Goal: Task Accomplishment & Management: Manage account settings

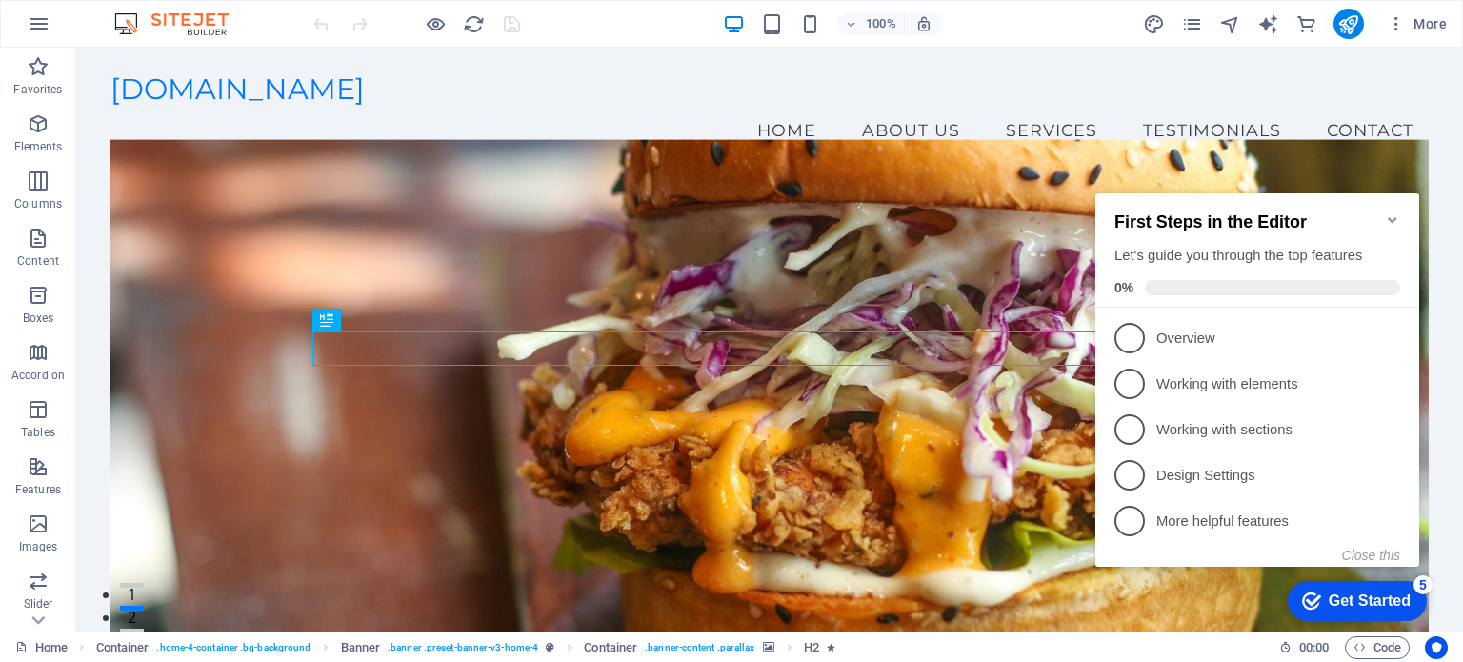
click at [1367, 161] on figure at bounding box center [768, 406] width 1317 height 532
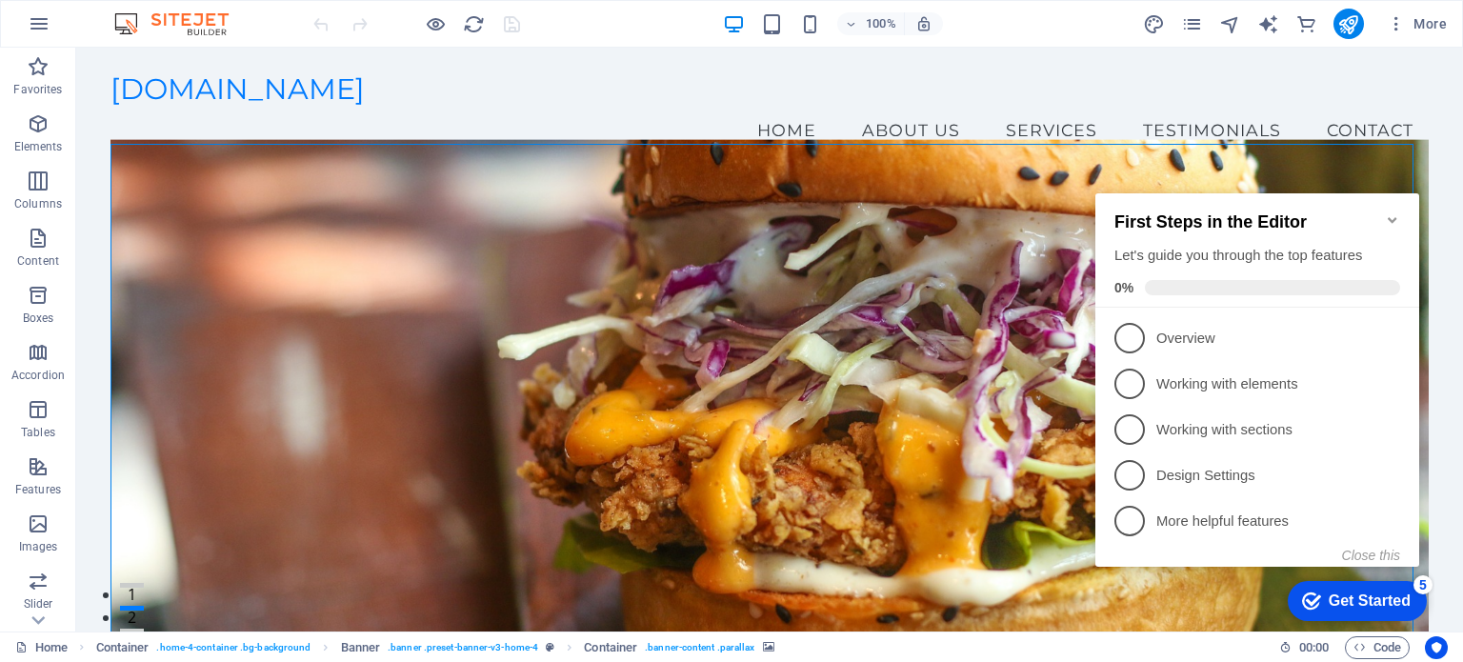
click at [625, 247] on figure at bounding box center [768, 406] width 1317 height 532
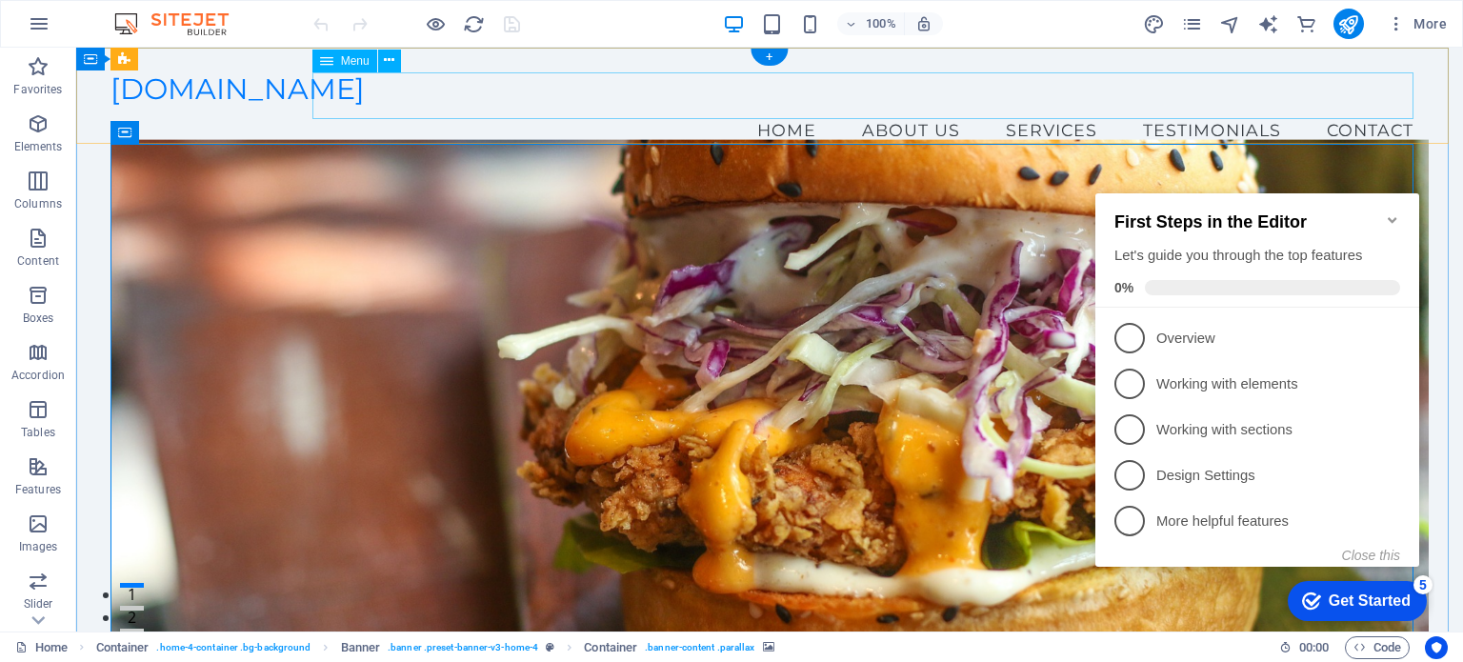
click at [861, 107] on nav "Home About Us Services Testimonials Contact" at bounding box center [768, 131] width 1317 height 48
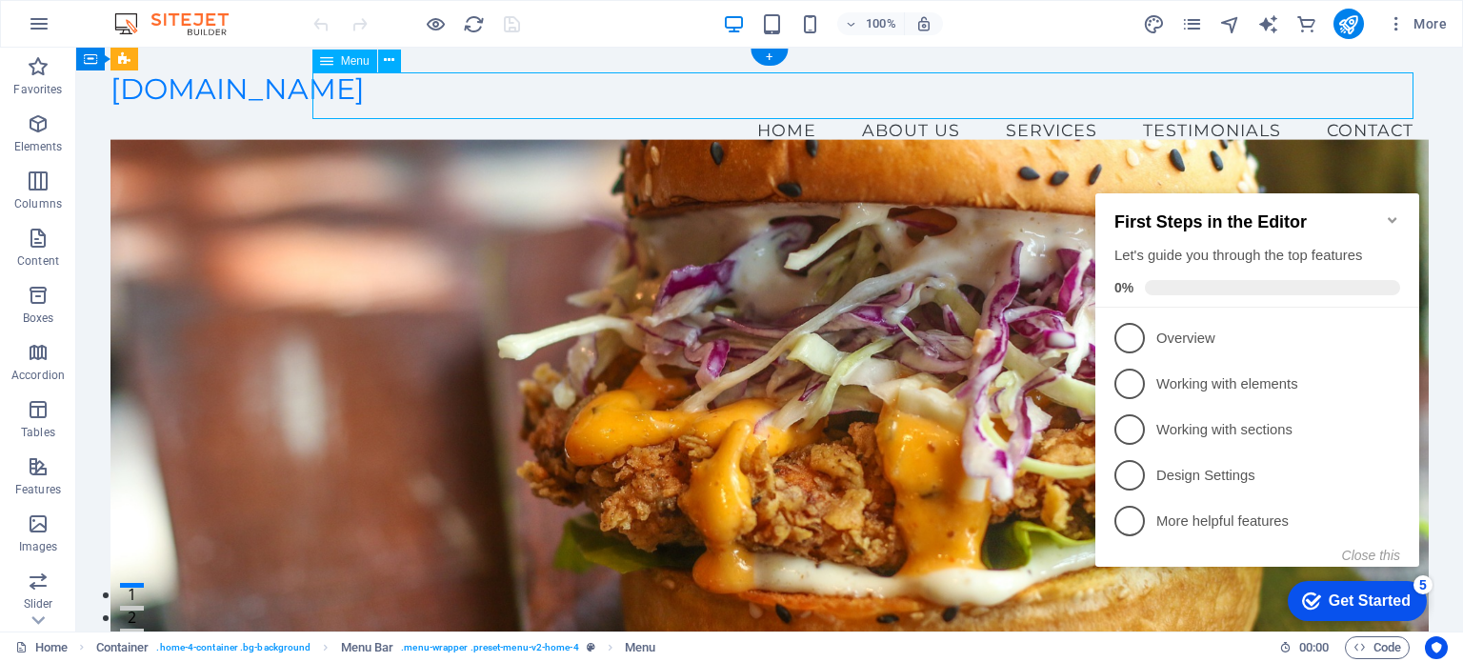
click at [792, 107] on nav "Home About Us Services Testimonials Contact" at bounding box center [768, 131] width 1317 height 48
select select
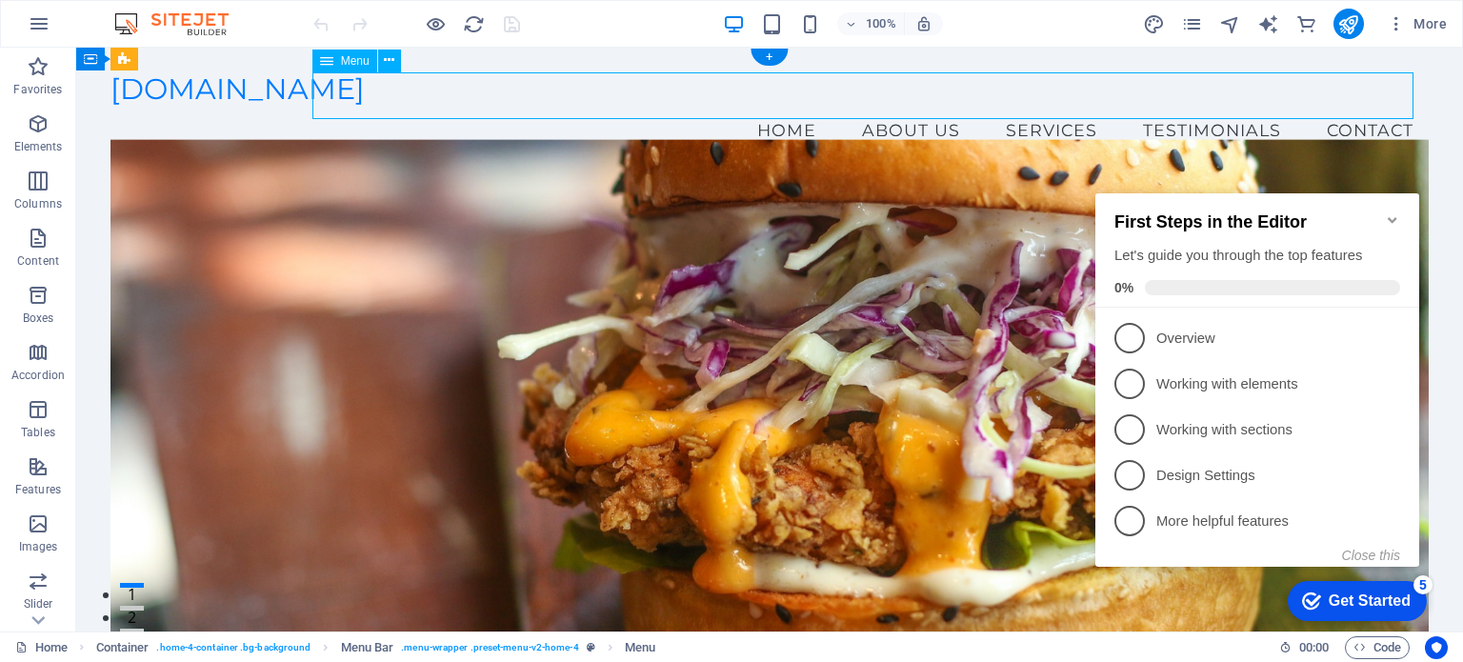
select select
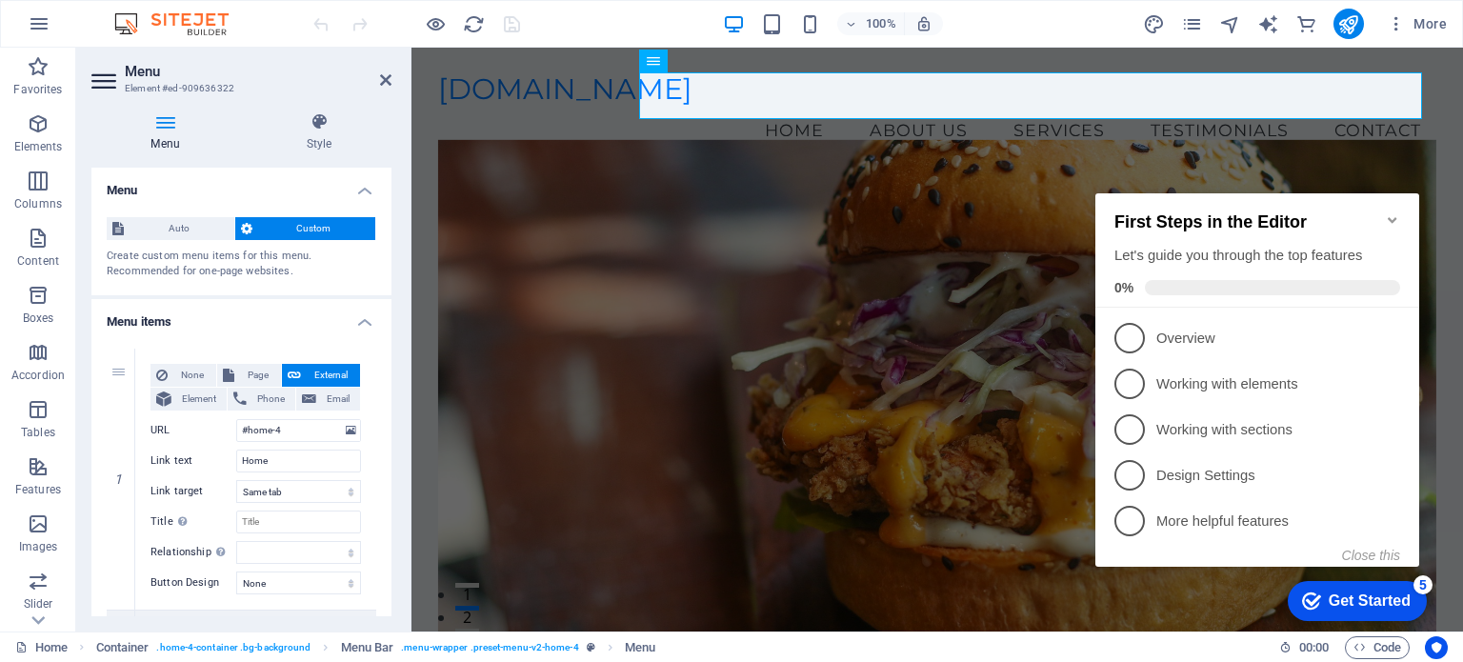
click at [383, 191] on div "Menu Style Menu Auto Custom Create custom menu items for this menu. Recommended…" at bounding box center [241, 364] width 330 height 534
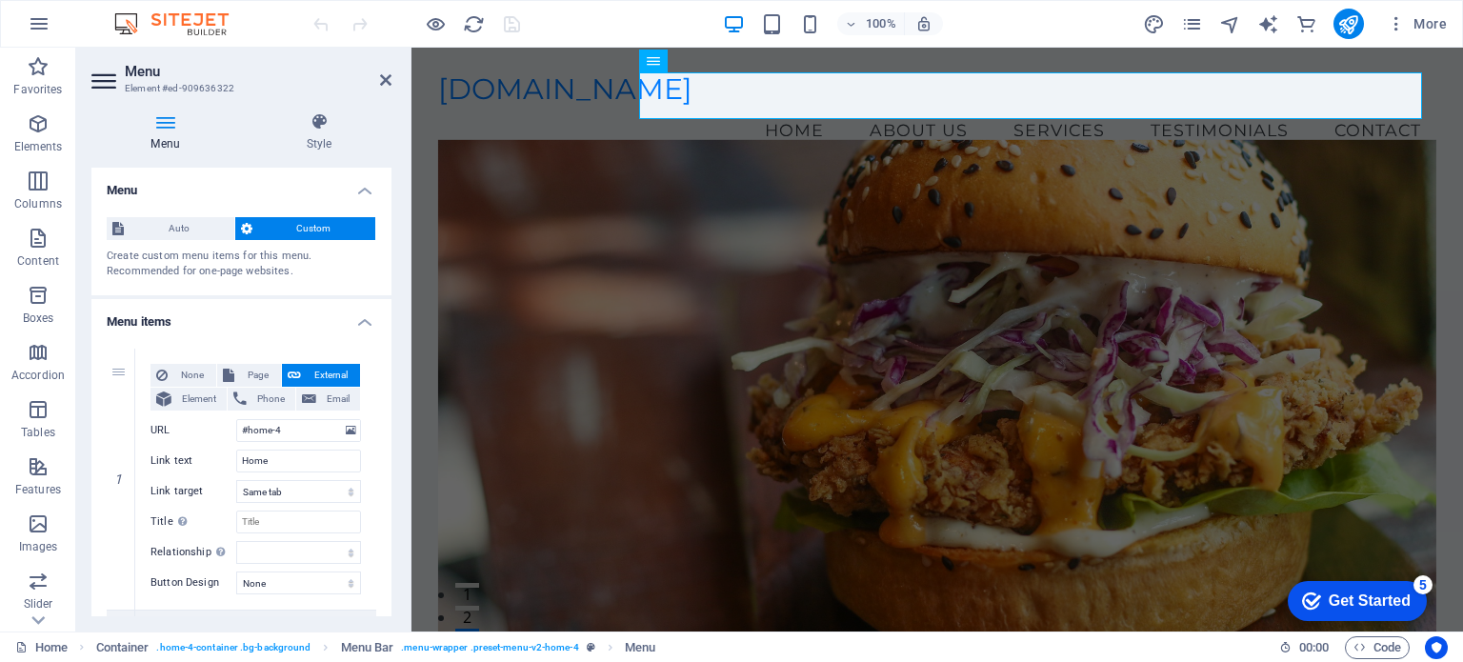
drag, startPoint x: 189, startPoint y: 10, endPoint x: 198, endPoint y: 3, distance: 12.2
click at [286, 458] on input "Home" at bounding box center [298, 460] width 125 height 23
type input "H"
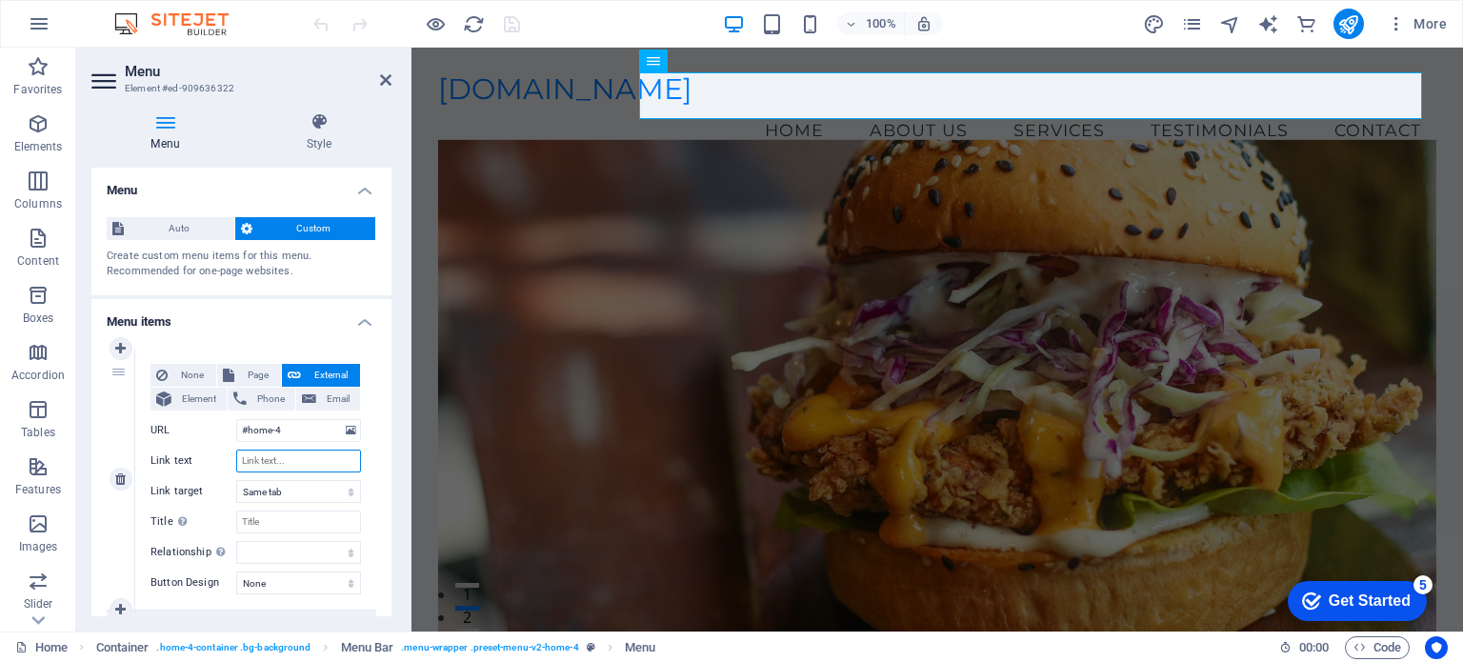
select select
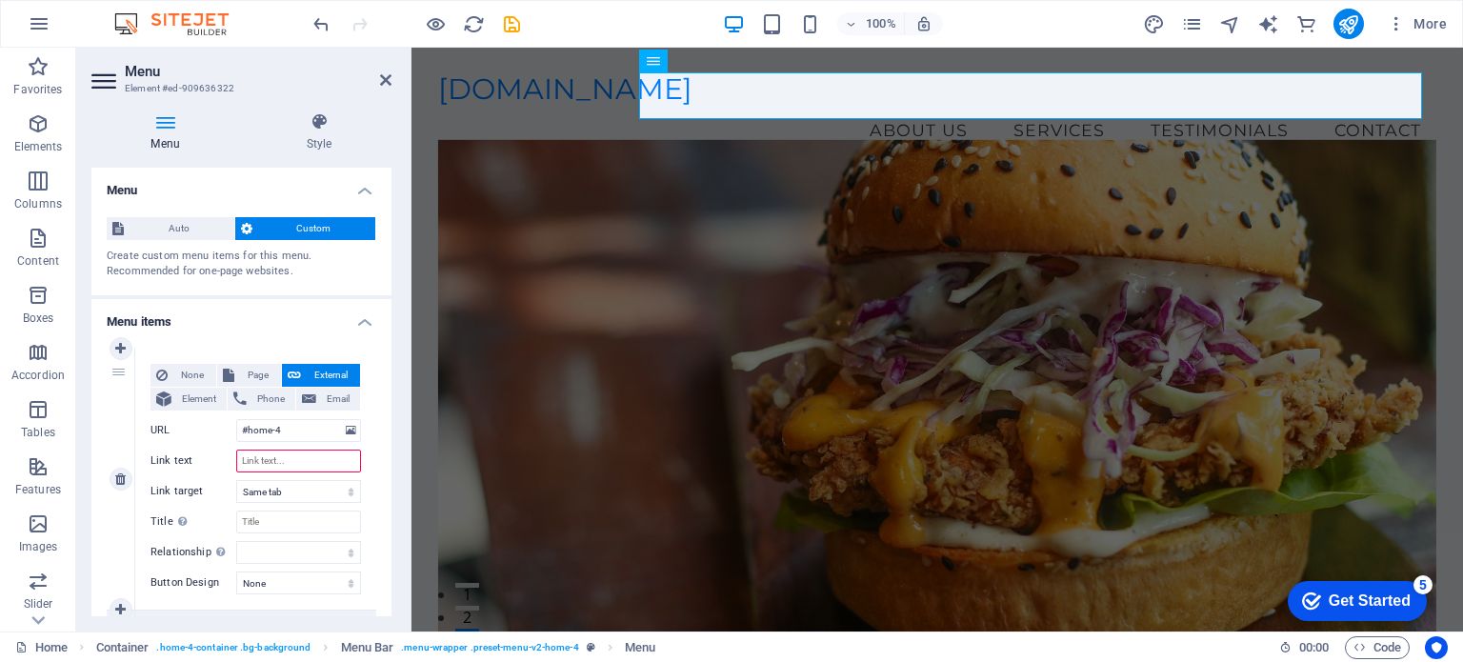
type input "W"
select select
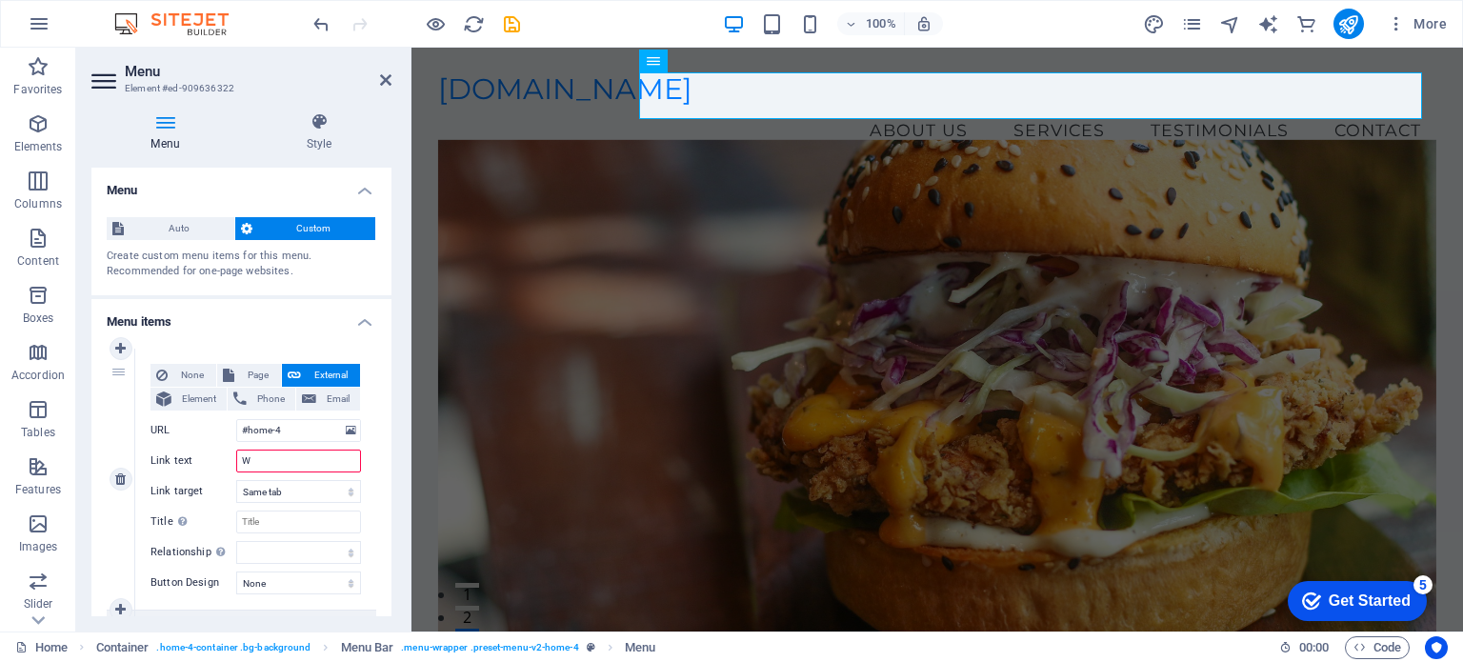
select select
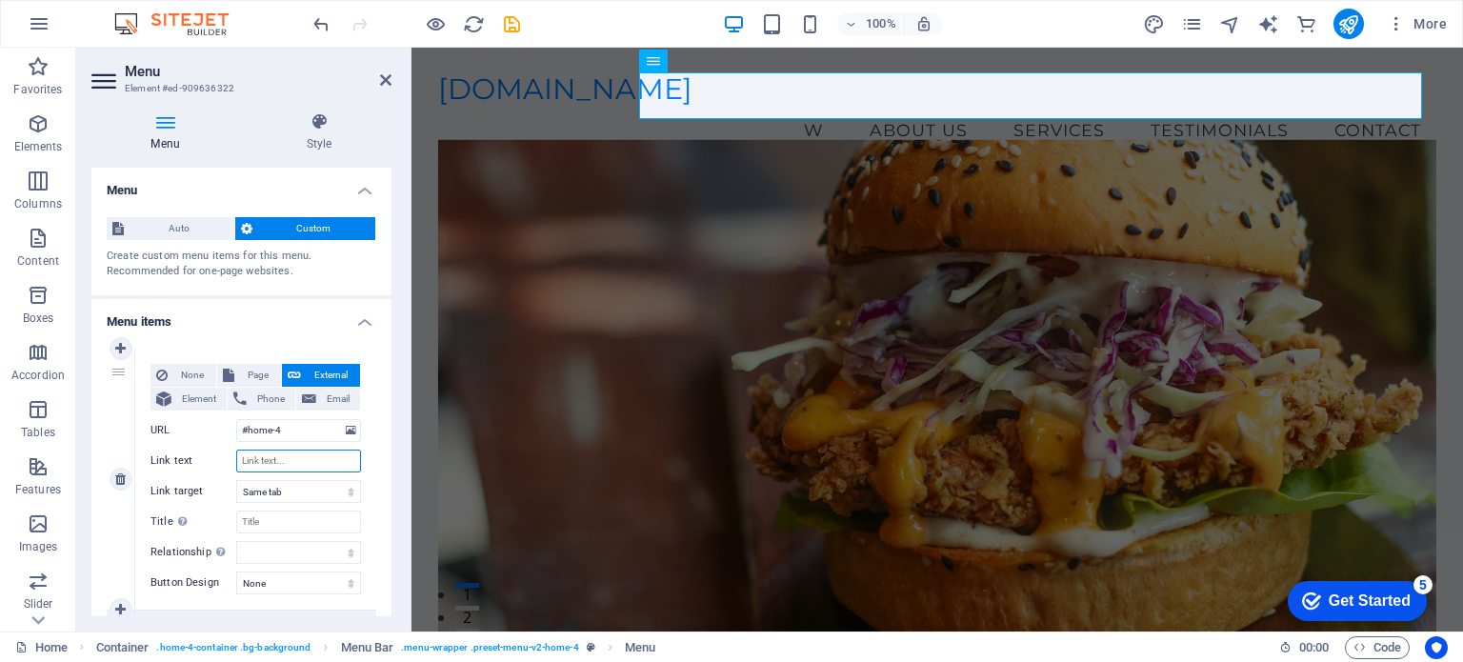
select select
type input "H"
select select
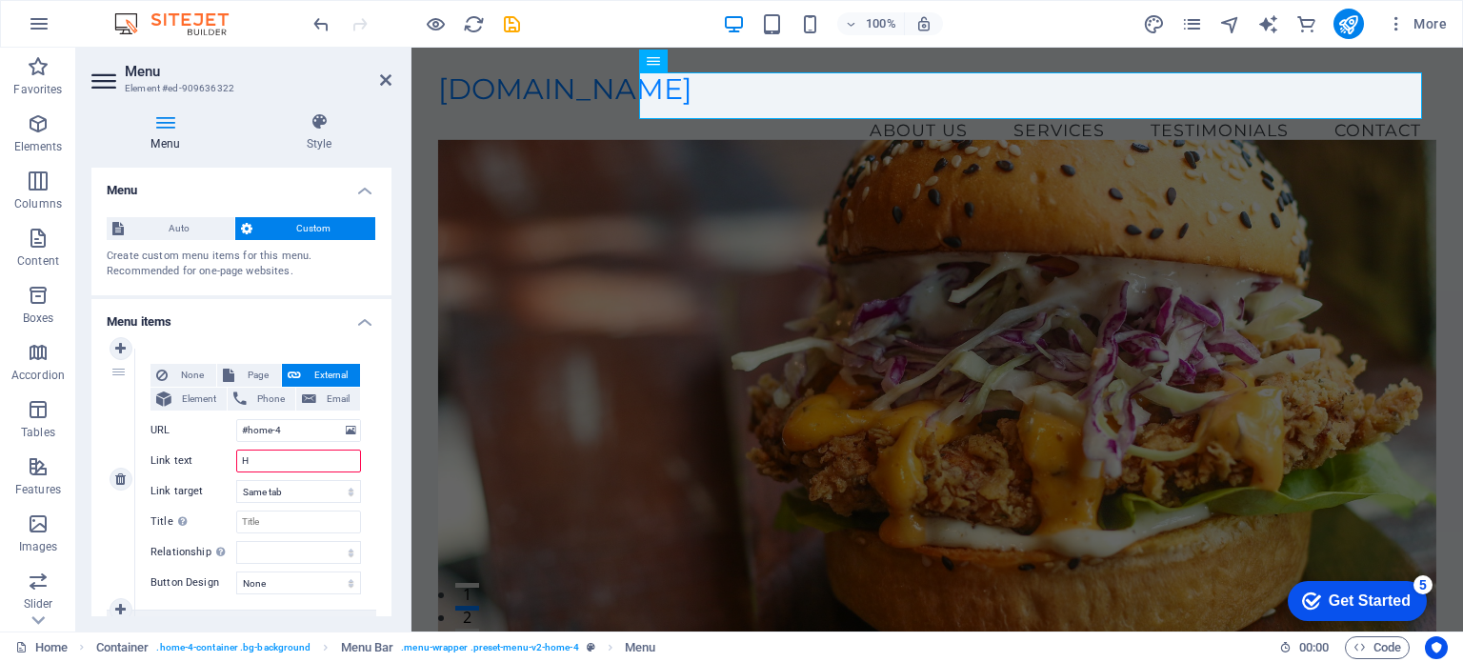
select select
type input "HOME"
select select
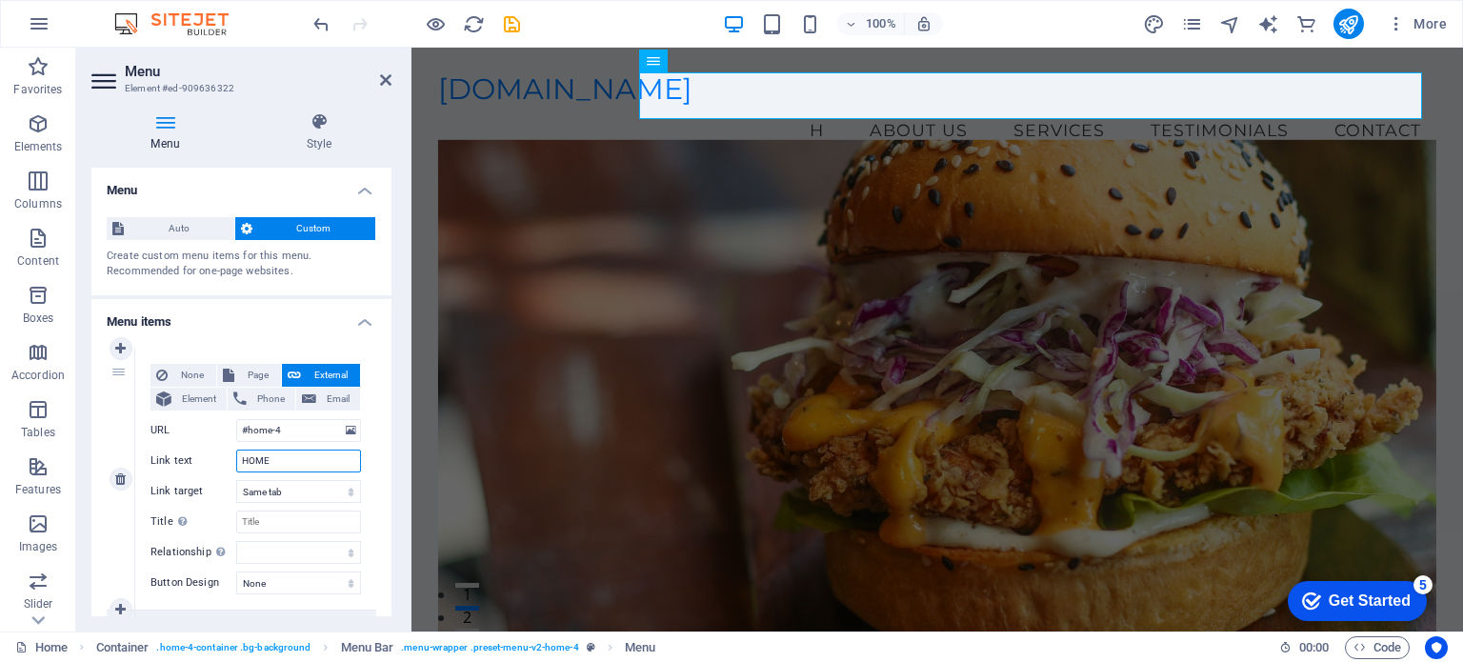
select select
type input "HOME"
click at [419, 214] on div "Welcome to DVZ Deals Discover unbeatable deals every day! Shop Now" at bounding box center [936, 581] width 1051 height 806
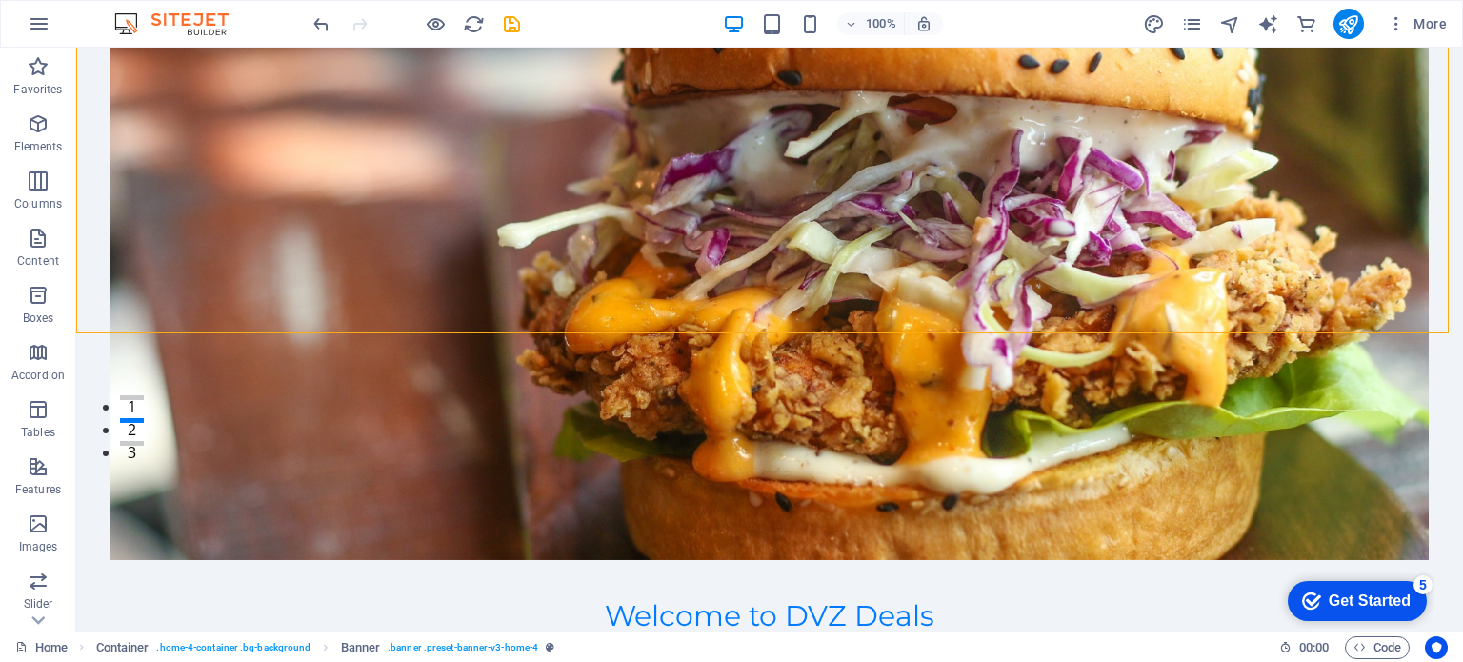
scroll to position [190, 0]
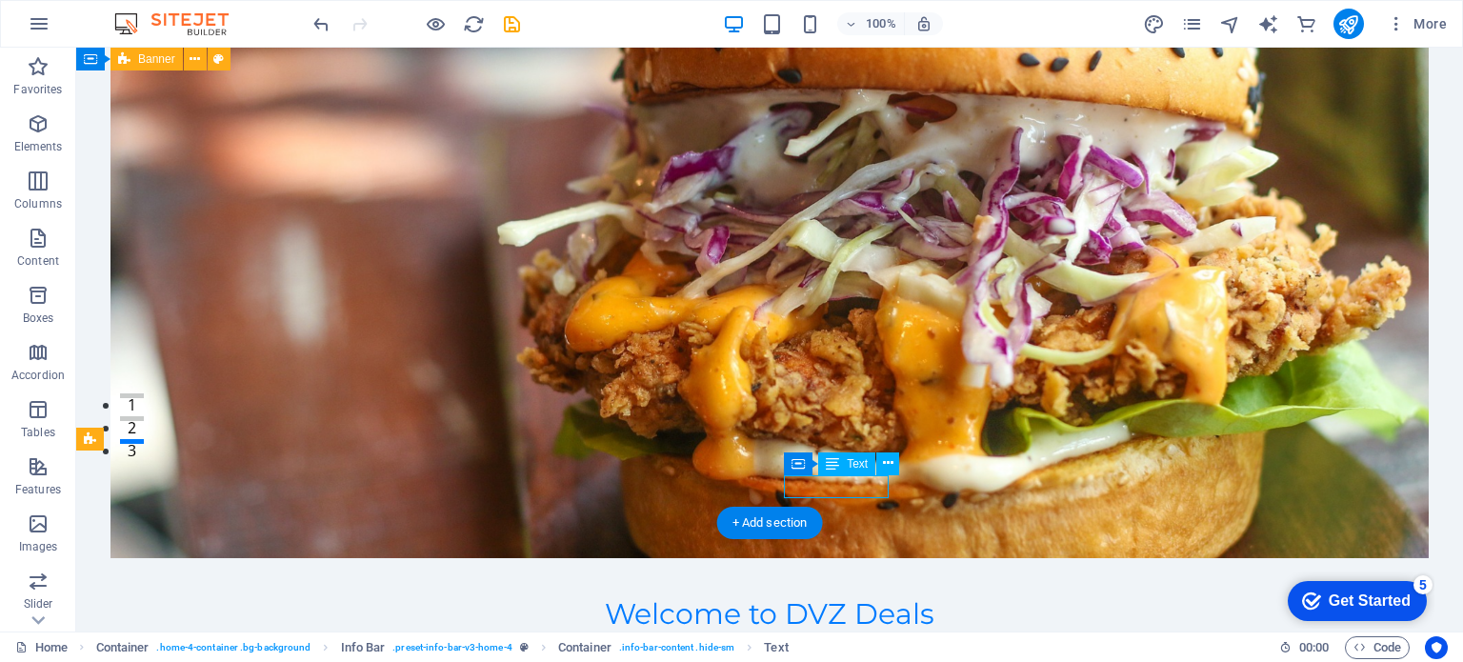
click at [863, 468] on span "Text" at bounding box center [857, 463] width 21 height 11
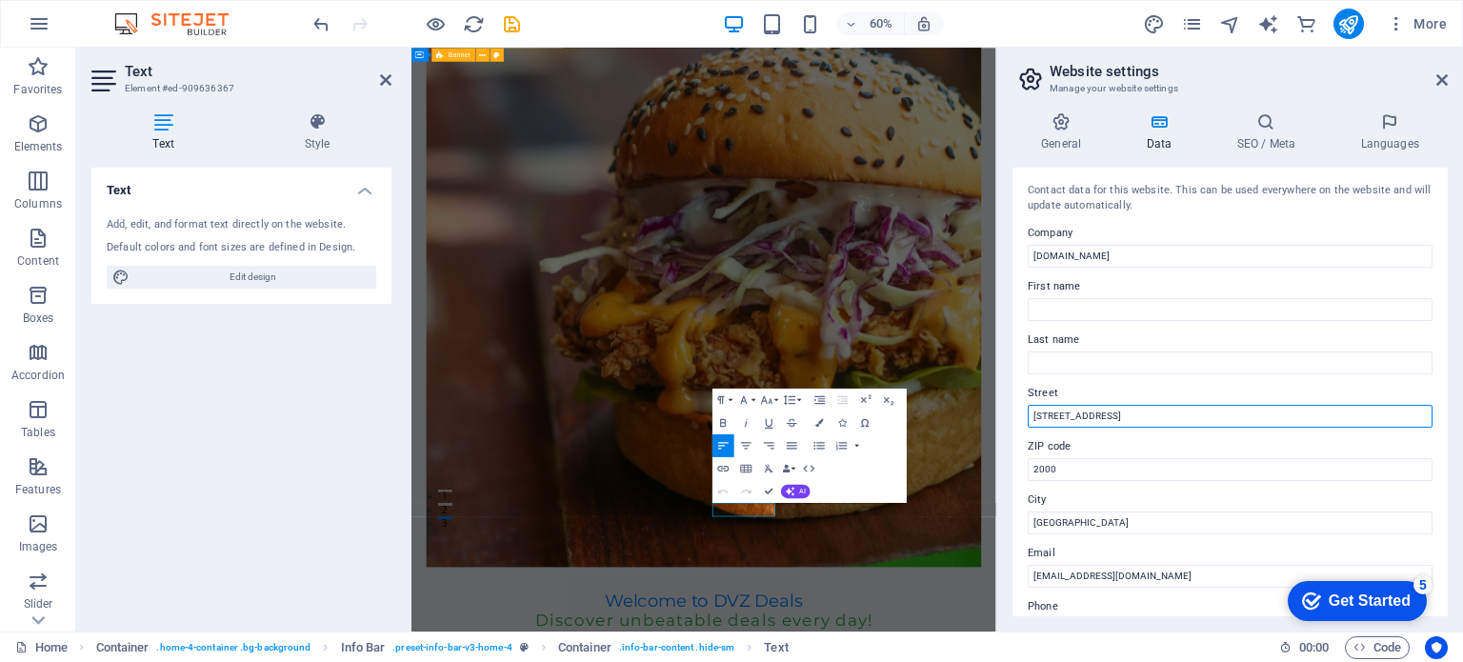
click at [1124, 410] on input "[STREET_ADDRESS]" at bounding box center [1230, 416] width 405 height 23
type input "1"
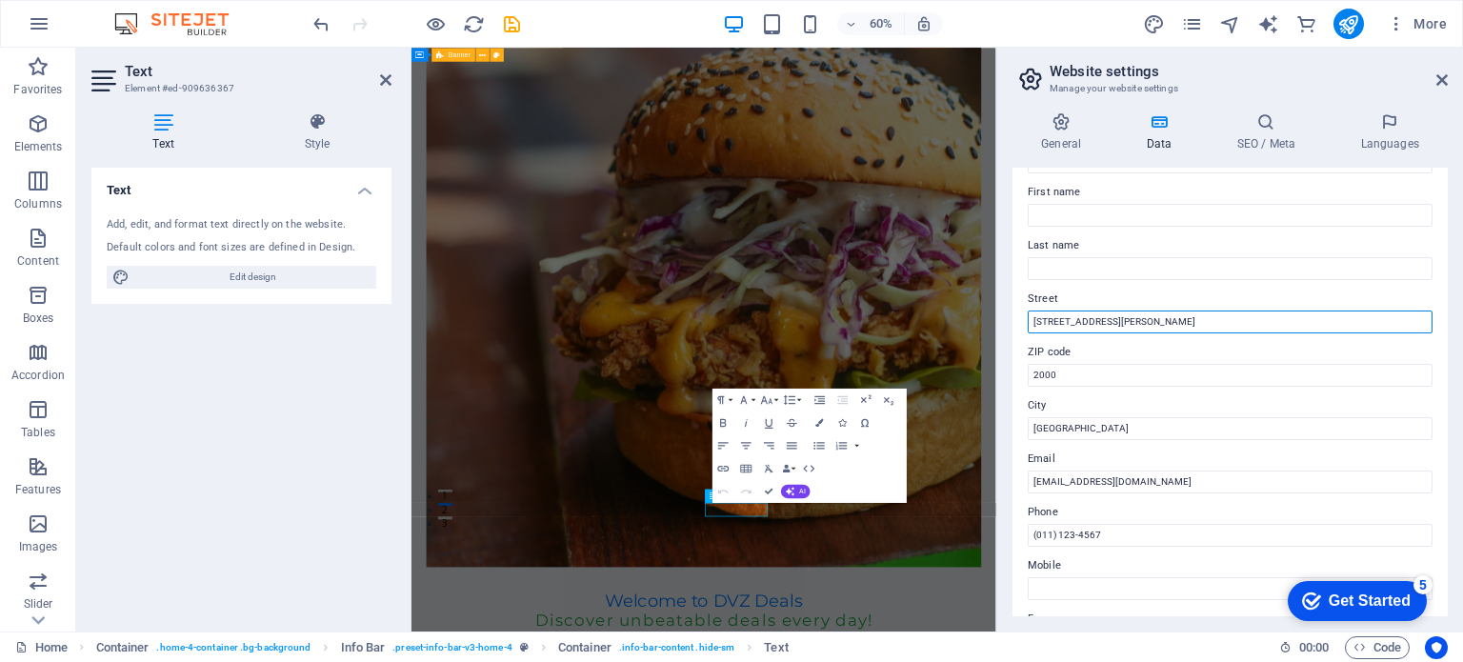
scroll to position [87, 0]
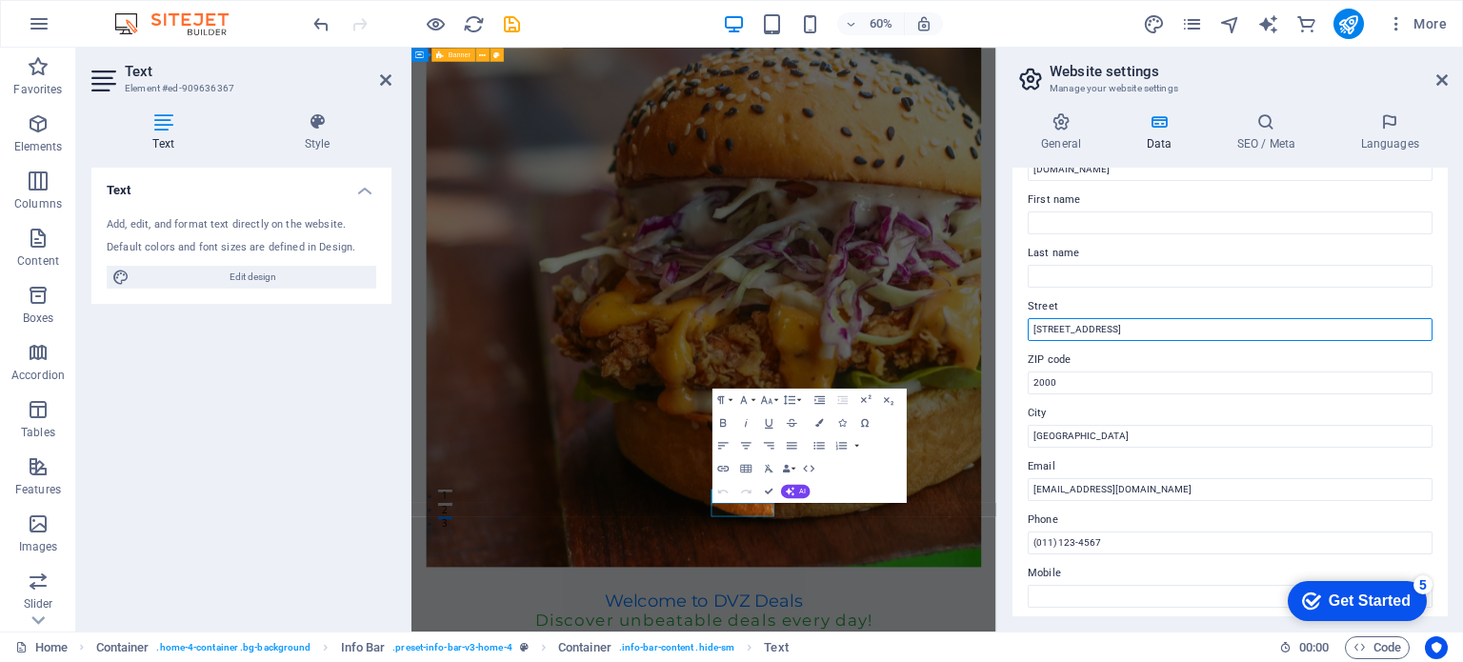
click at [1134, 327] on input "[STREET_ADDRESS]" at bounding box center [1230, 329] width 405 height 23
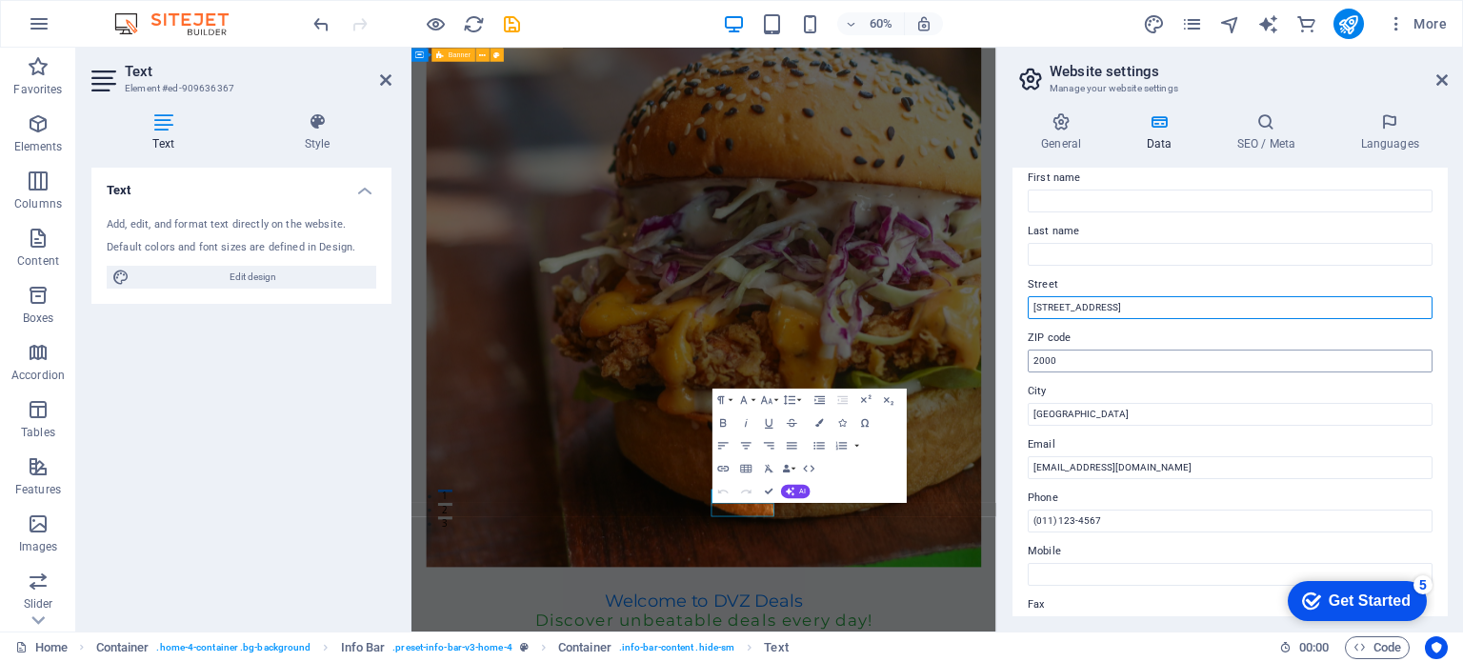
type input "[STREET_ADDRESS]"
click at [1089, 361] on input "2000" at bounding box center [1230, 360] width 405 height 23
type input "4068"
click at [1092, 405] on input "[GEOGRAPHIC_DATA]" at bounding box center [1230, 414] width 405 height 23
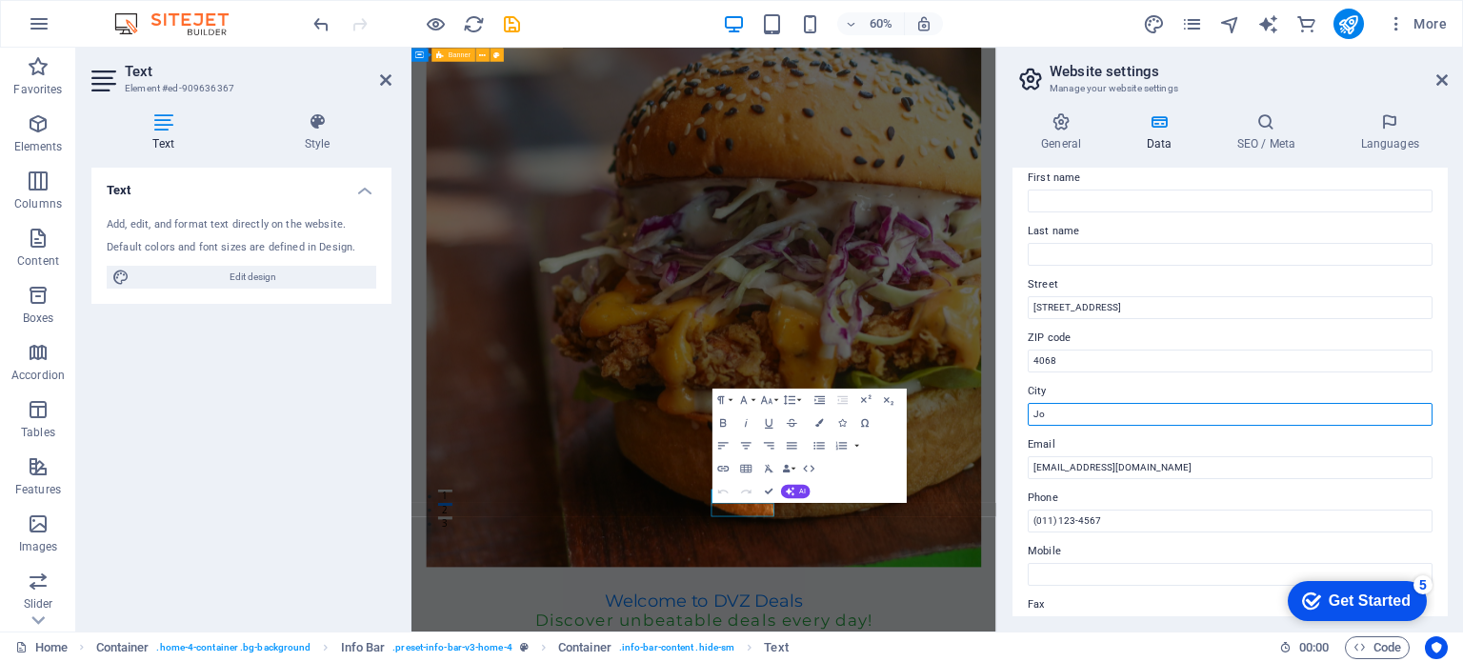
type input "J"
type input "[GEOGRAPHIC_DATA]"
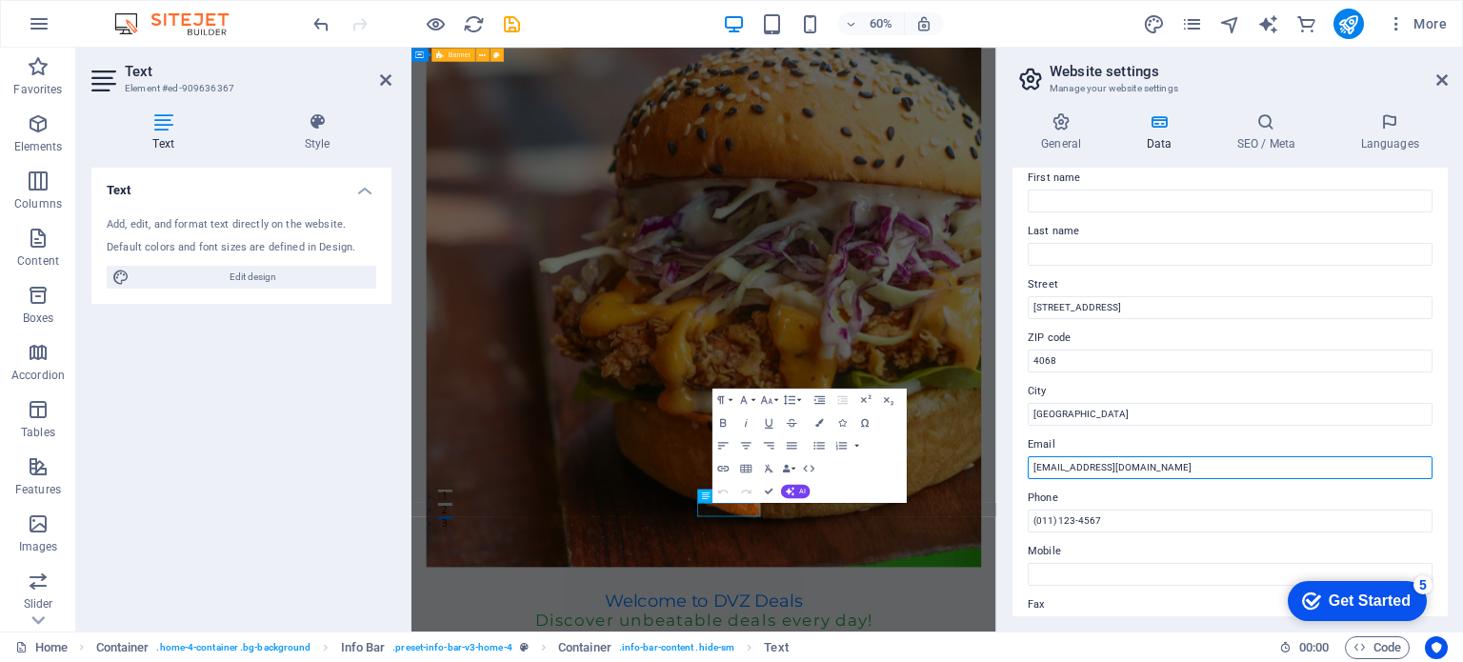
click at [1328, 472] on input "[EMAIL_ADDRESS][DOMAIN_NAME]" at bounding box center [1230, 467] width 405 height 23
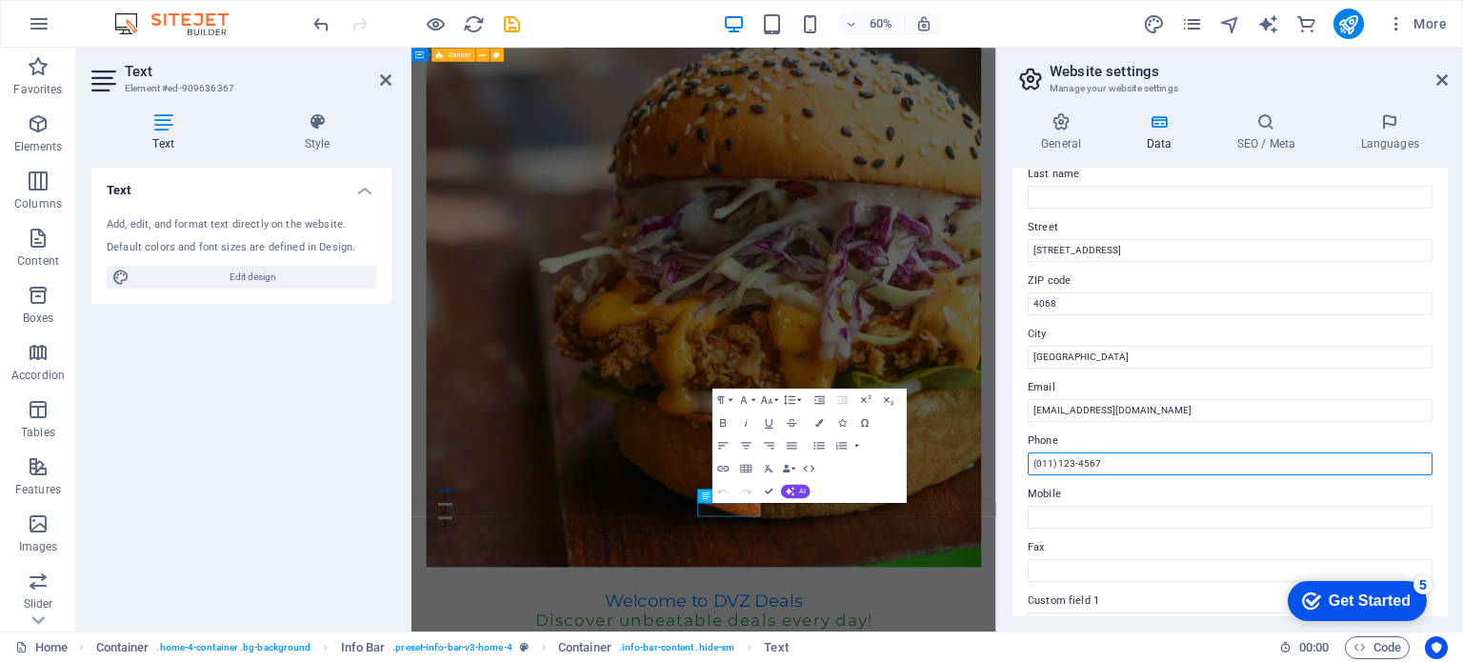
click at [1097, 452] on input "(011) 123-4567" at bounding box center [1230, 463] width 405 height 23
type input "("
type input "0815267979"
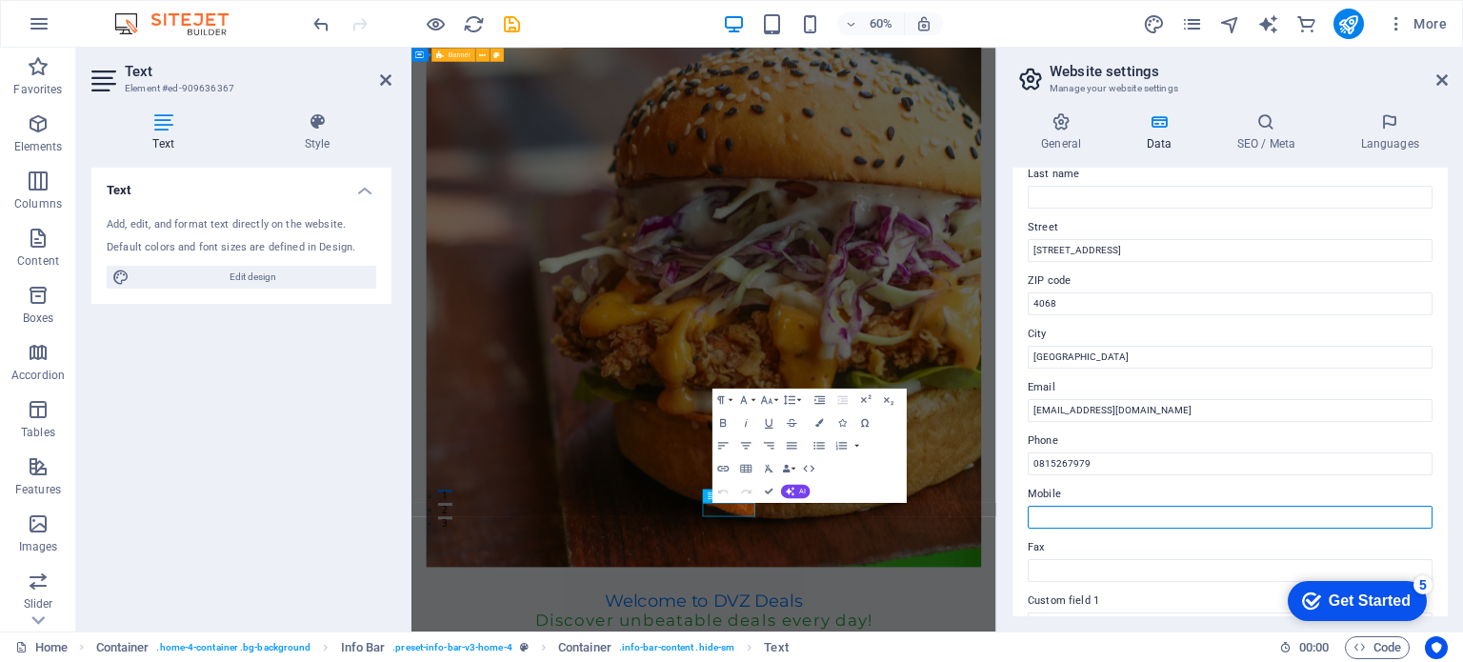
click at [1086, 511] on input "Mobile" at bounding box center [1230, 517] width 405 height 23
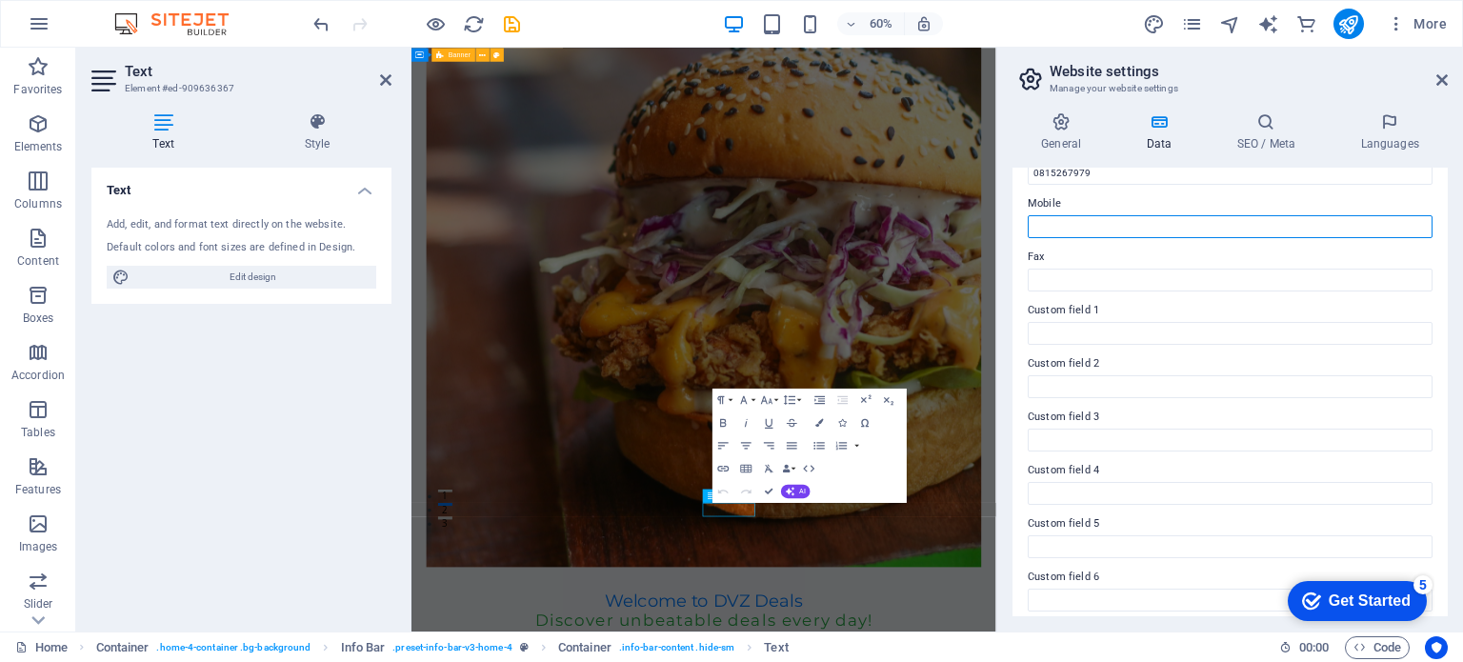
scroll to position [465, 0]
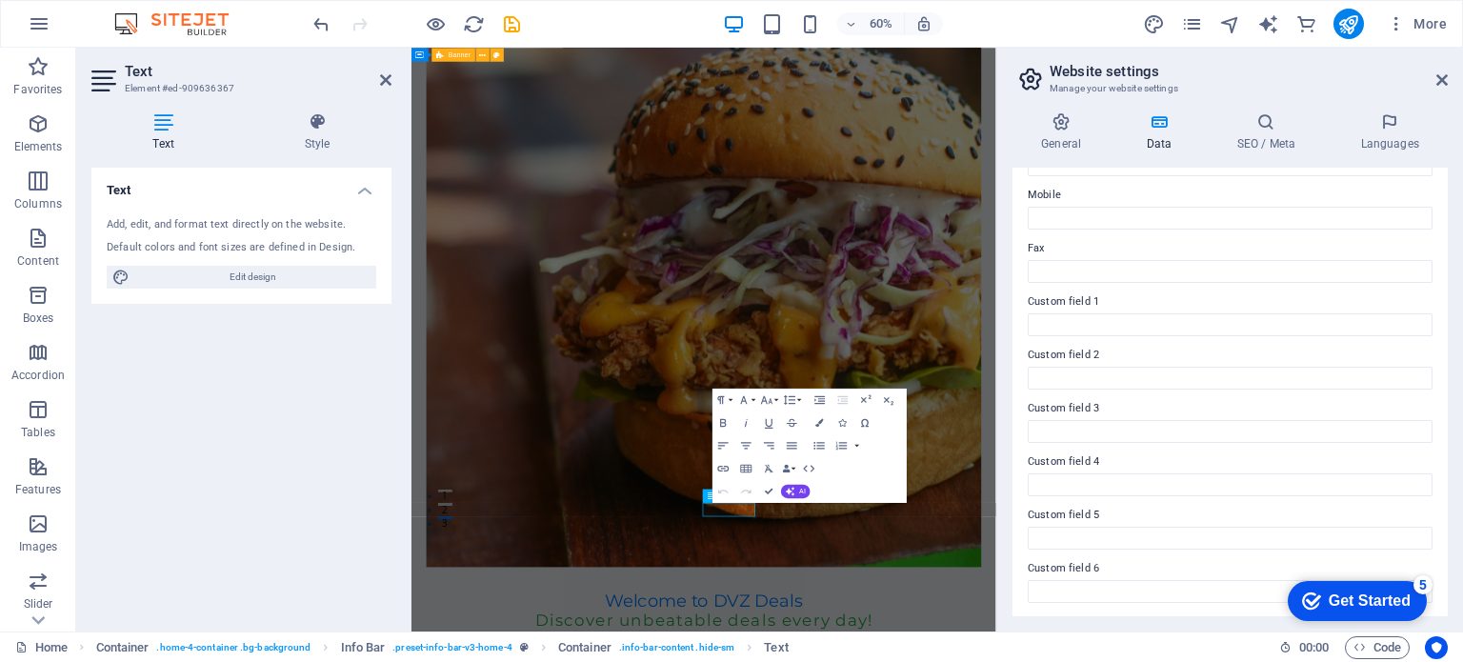
click at [1371, 609] on div "Get Started" at bounding box center [1369, 600] width 82 height 17
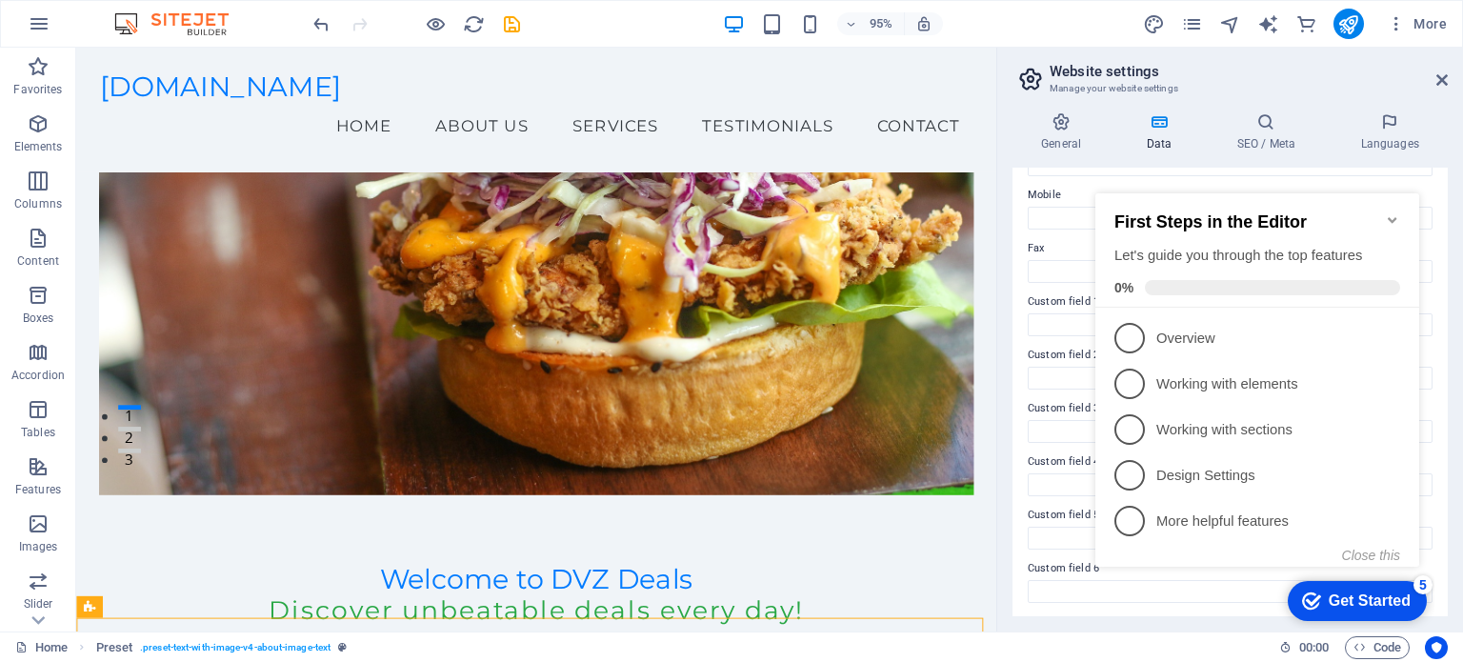
scroll to position [0, 0]
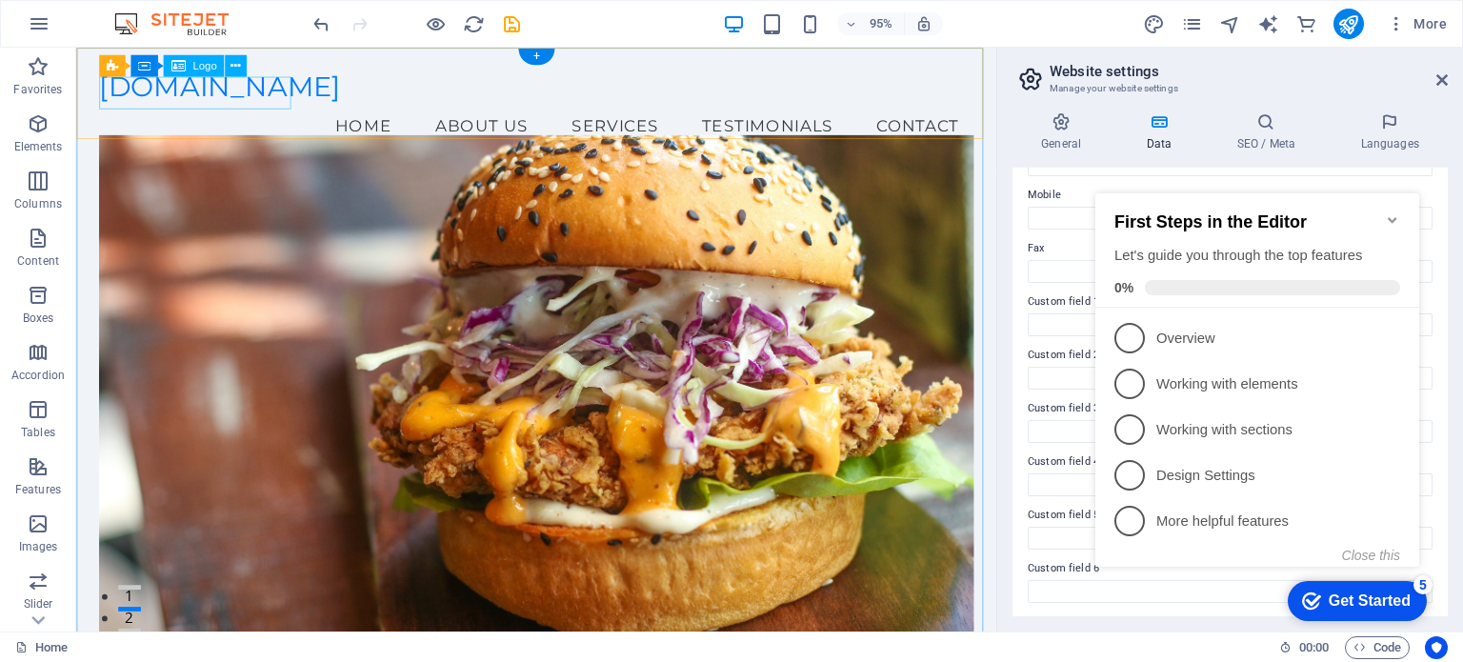
click at [264, 95] on div "[DOMAIN_NAME]" at bounding box center [560, 89] width 920 height 34
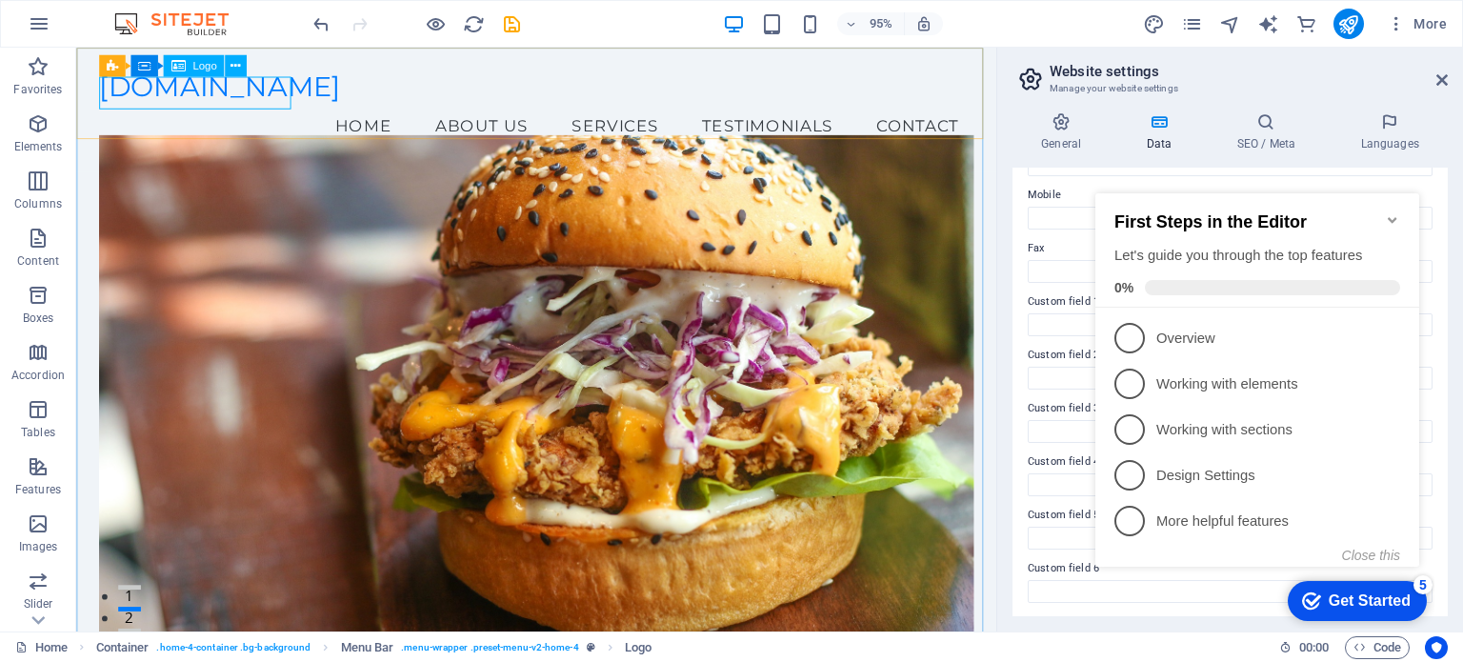
click at [200, 61] on span "Logo" at bounding box center [204, 66] width 24 height 10
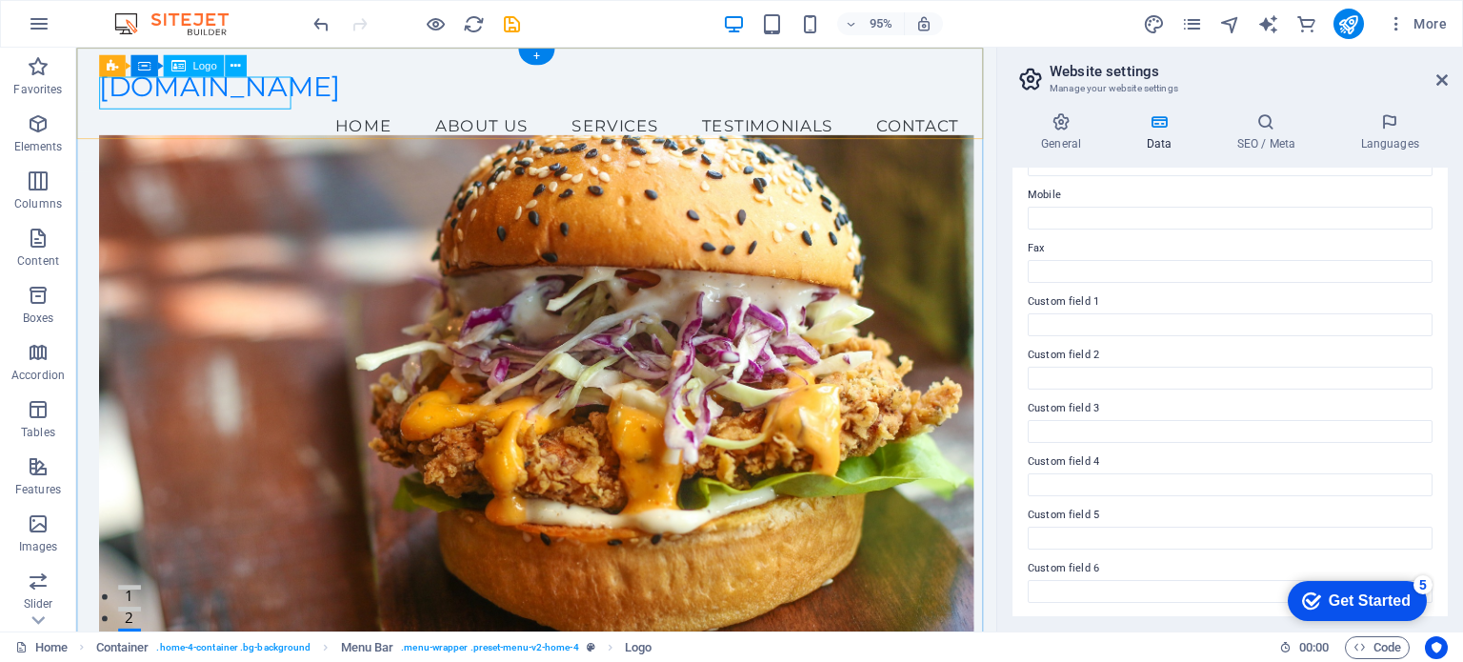
click at [224, 97] on div "[DOMAIN_NAME]" at bounding box center [560, 89] width 920 height 34
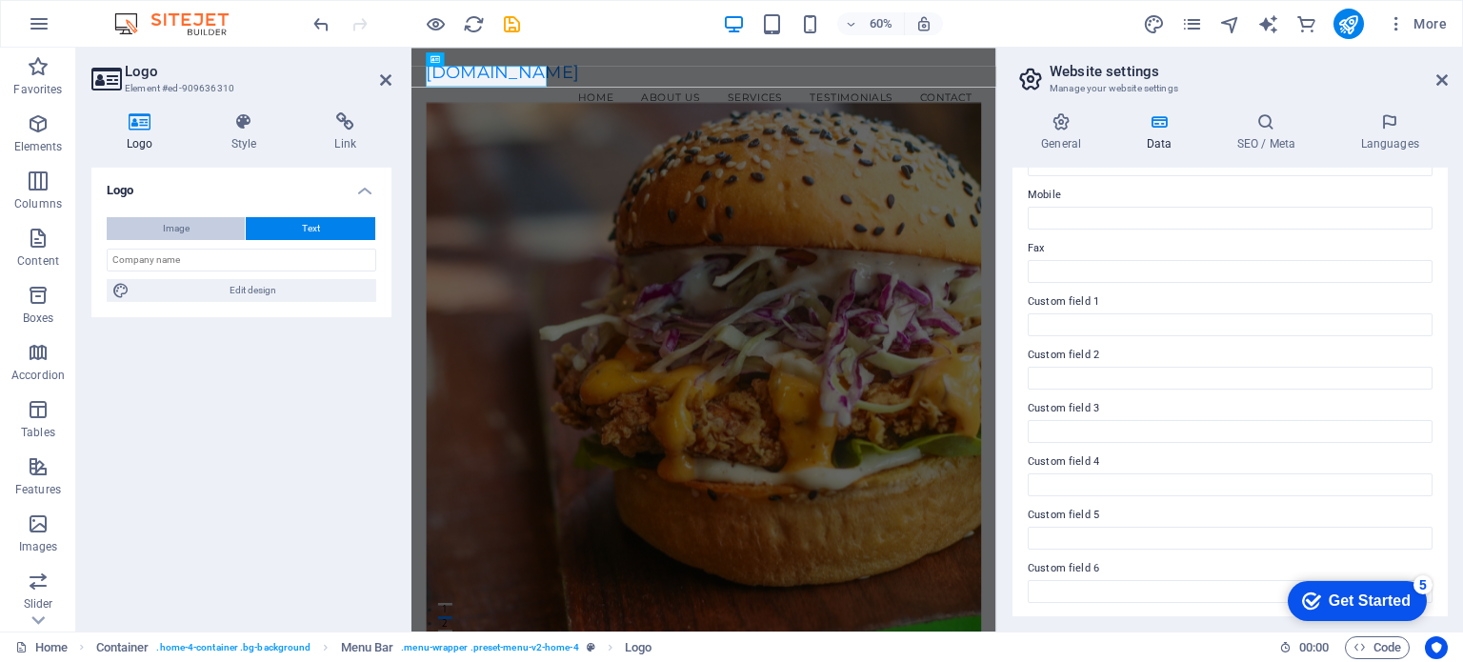
click at [198, 230] on button "Image" at bounding box center [176, 228] width 138 height 23
select select "DISABLED_OPTION_VALUE"
